Goal: Check status

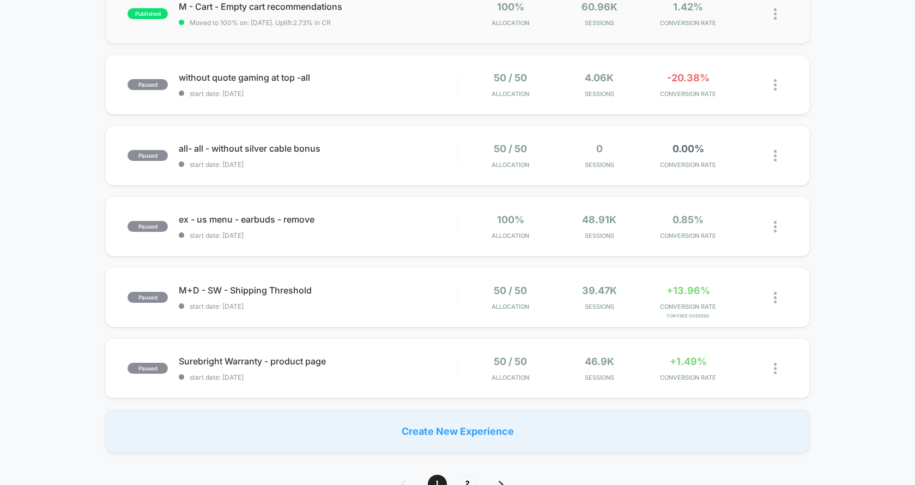
scroll to position [612, 0]
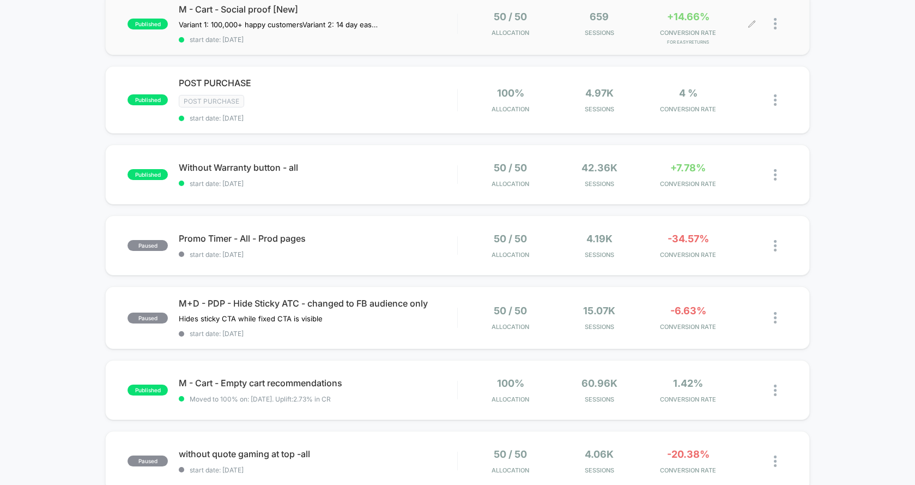
scroll to position [208, 0]
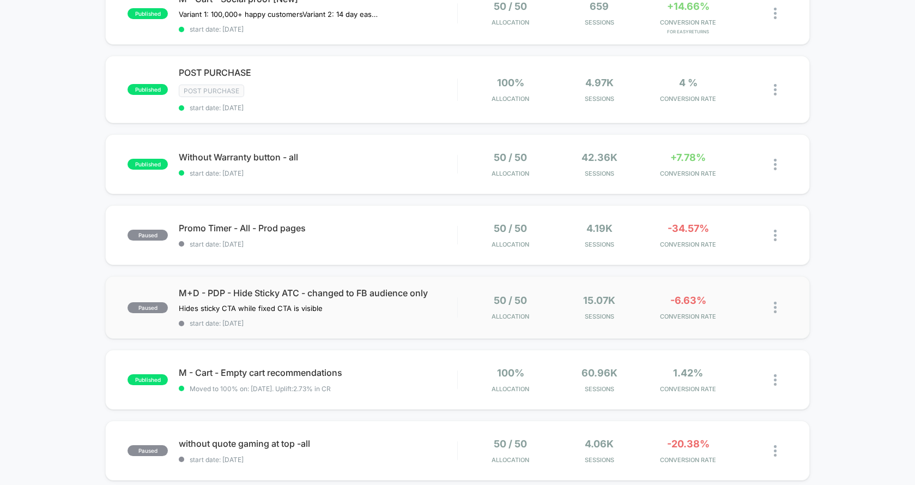
click at [467, 314] on div "50 / 50 Allocation 15.07k Sessions -6.63% CONVERSION RATE" at bounding box center [623, 307] width 330 height 26
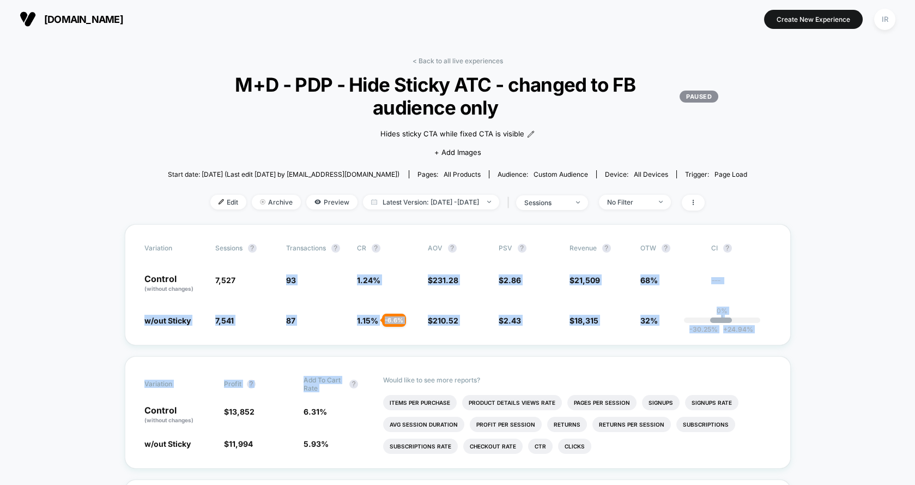
drag, startPoint x: 338, startPoint y: 270, endPoint x: 445, endPoint y: 354, distance: 136.3
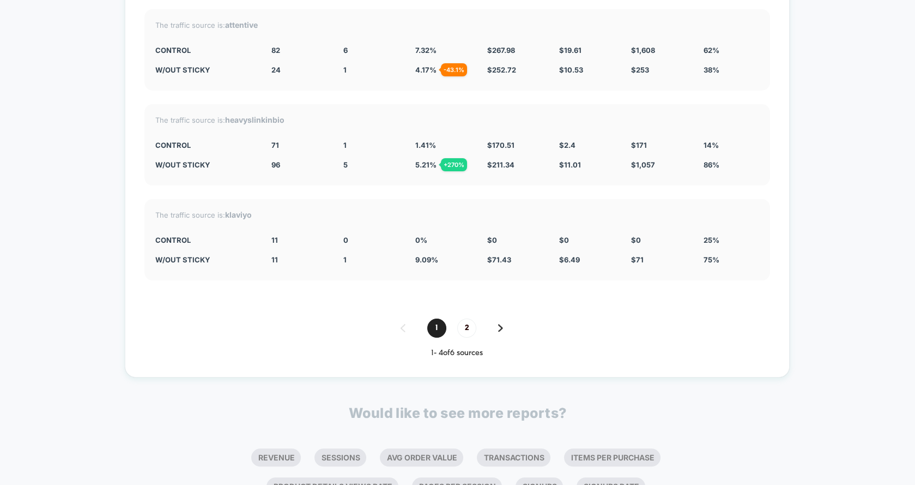
scroll to position [2078, 0]
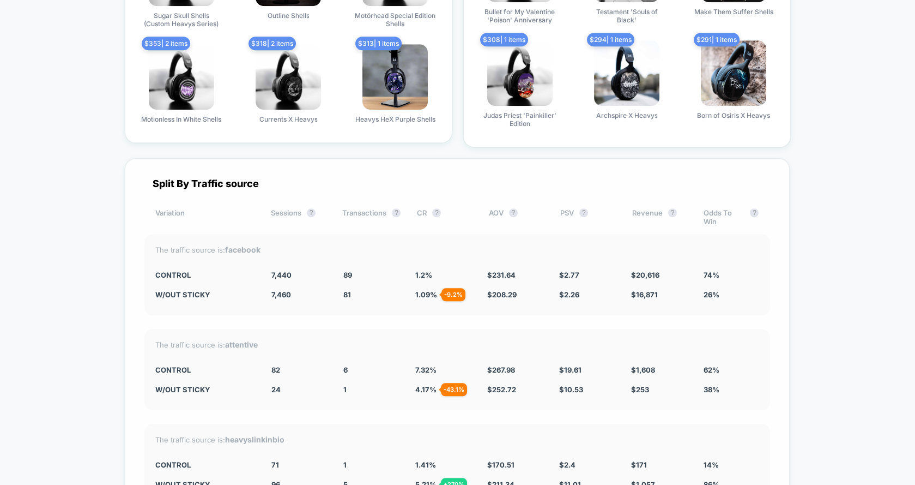
drag, startPoint x: 162, startPoint y: 267, endPoint x: 429, endPoint y: 281, distance: 267.0
click at [429, 282] on div "The traffic source is: facebook CONTROL 7,440 89 1.2 % $ 231.64 $ 2.77 $ 20,616…" at bounding box center [457, 274] width 626 height 81
click at [429, 290] on span "1.09 % - 9.2 %" at bounding box center [426, 294] width 22 height 9
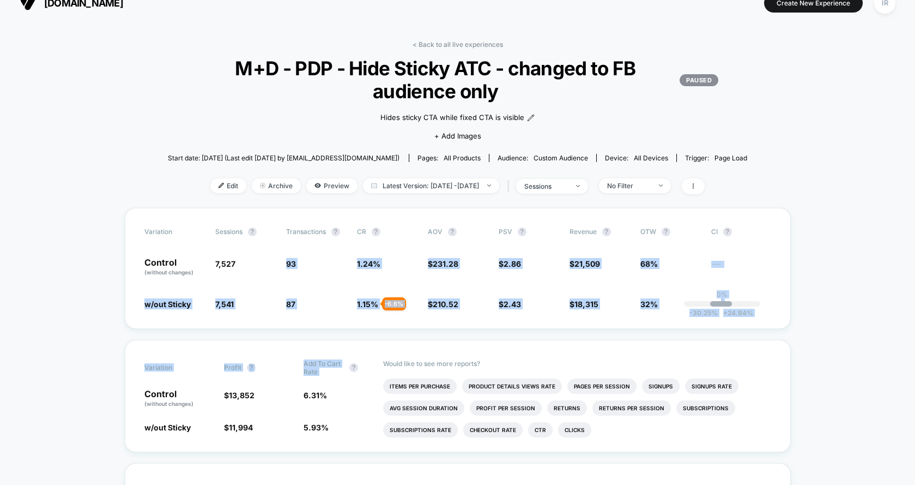
scroll to position [0, 0]
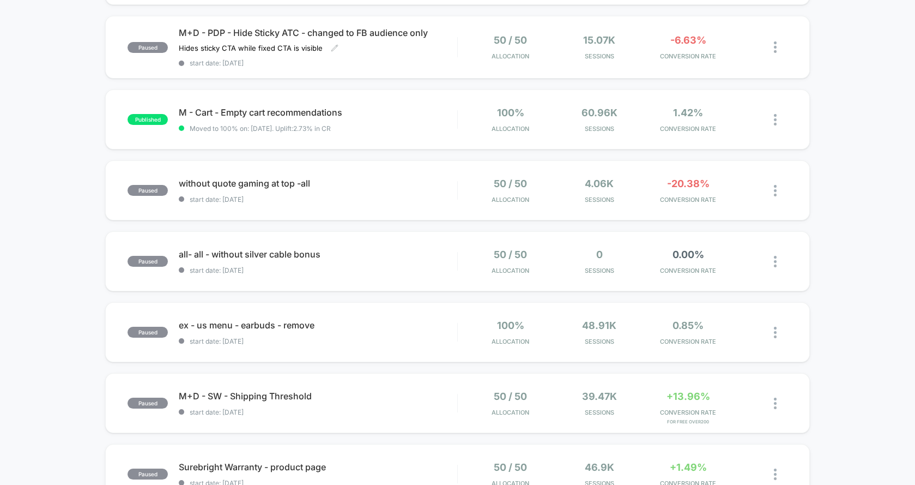
scroll to position [617, 0]
